Goal: Task Accomplishment & Management: Use online tool/utility

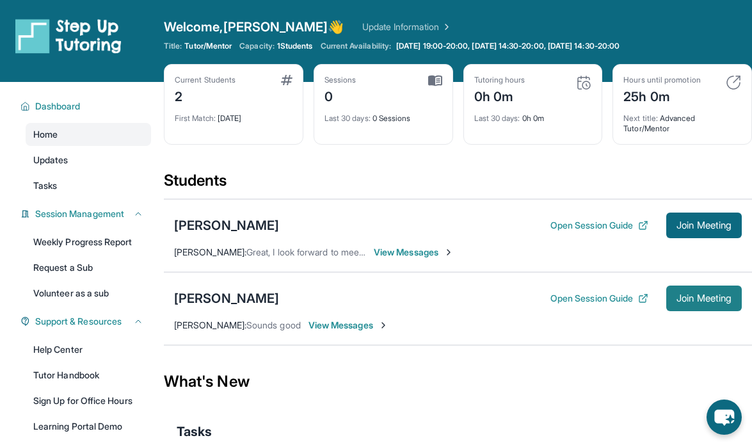
click at [689, 304] on button "Join Meeting" at bounding box center [704, 298] width 76 height 26
click at [698, 298] on span "Join Meeting" at bounding box center [703, 298] width 55 height 8
click at [699, 301] on span "Join Meeting" at bounding box center [703, 298] width 55 height 8
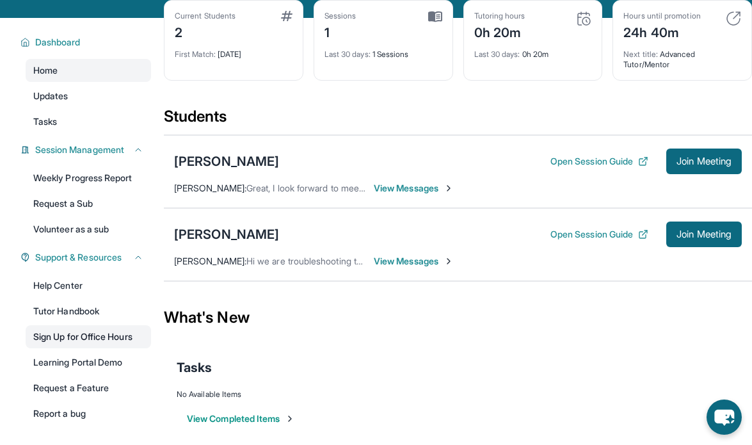
scroll to position [68, 0]
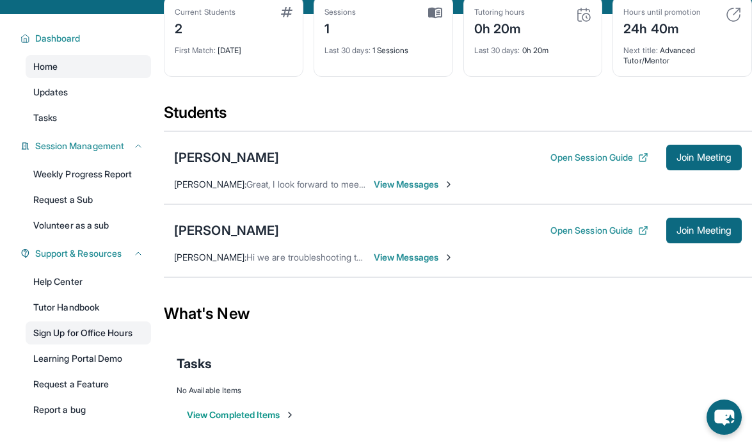
click at [121, 335] on link "Sign Up for Office Hours" at bounding box center [88, 332] width 125 height 23
click at [689, 227] on span "Join Meeting" at bounding box center [703, 231] width 55 height 8
